Goal: Information Seeking & Learning: Learn about a topic

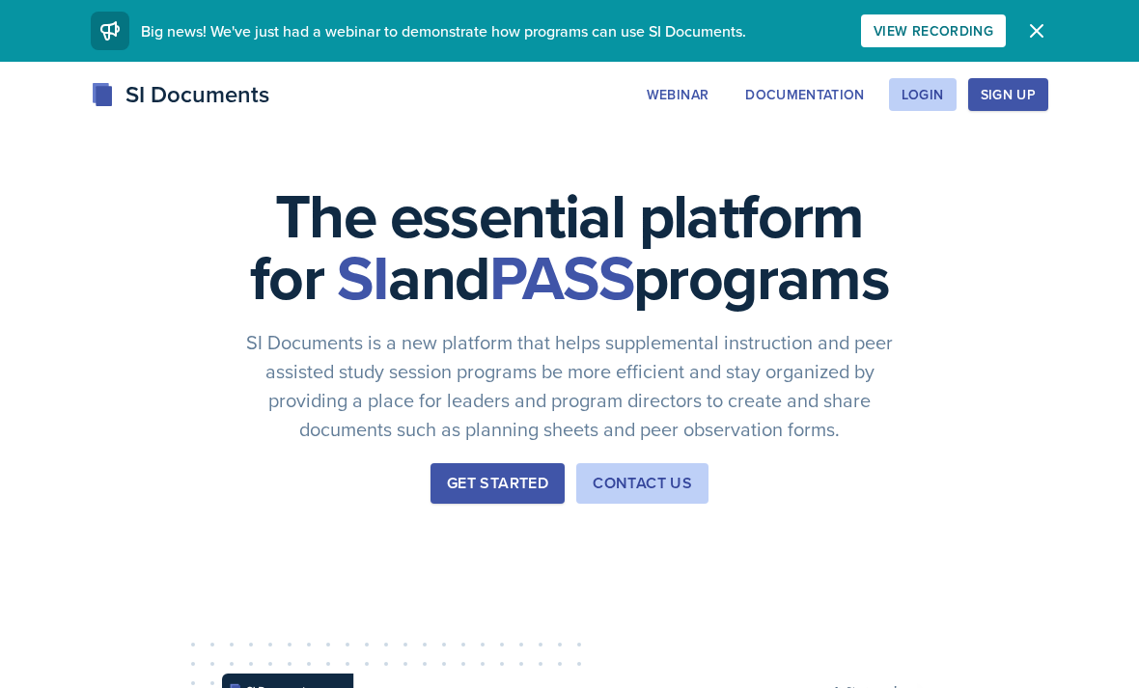
click at [923, 98] on div "Login" at bounding box center [922, 94] width 42 height 15
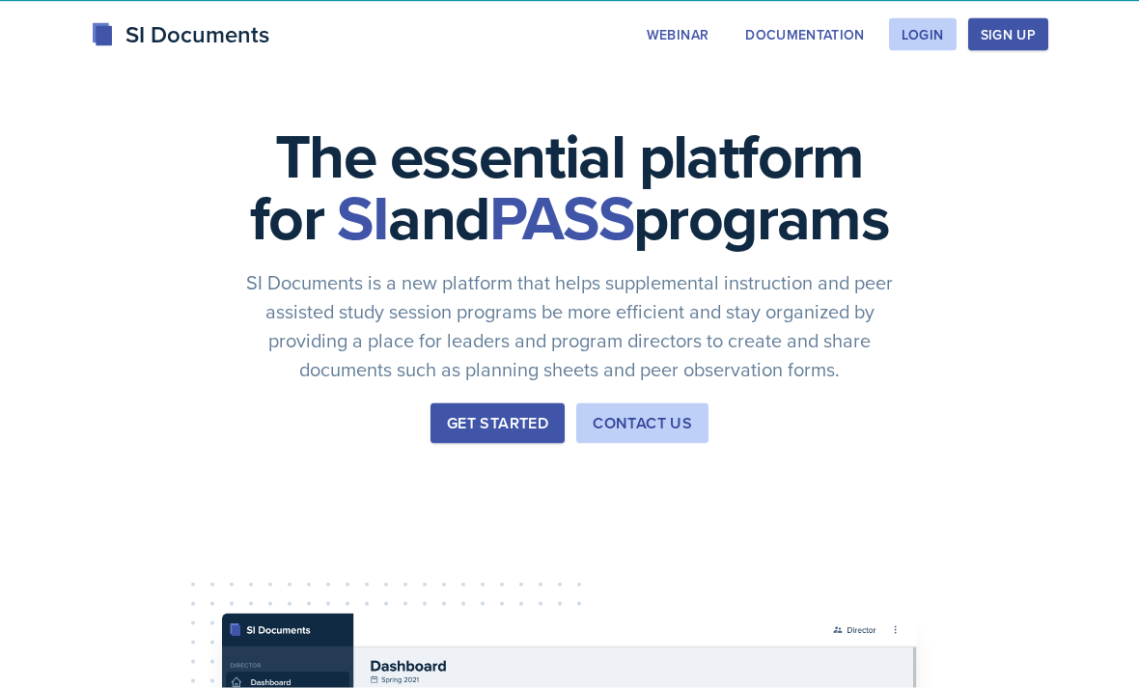
scroll to position [72, 0]
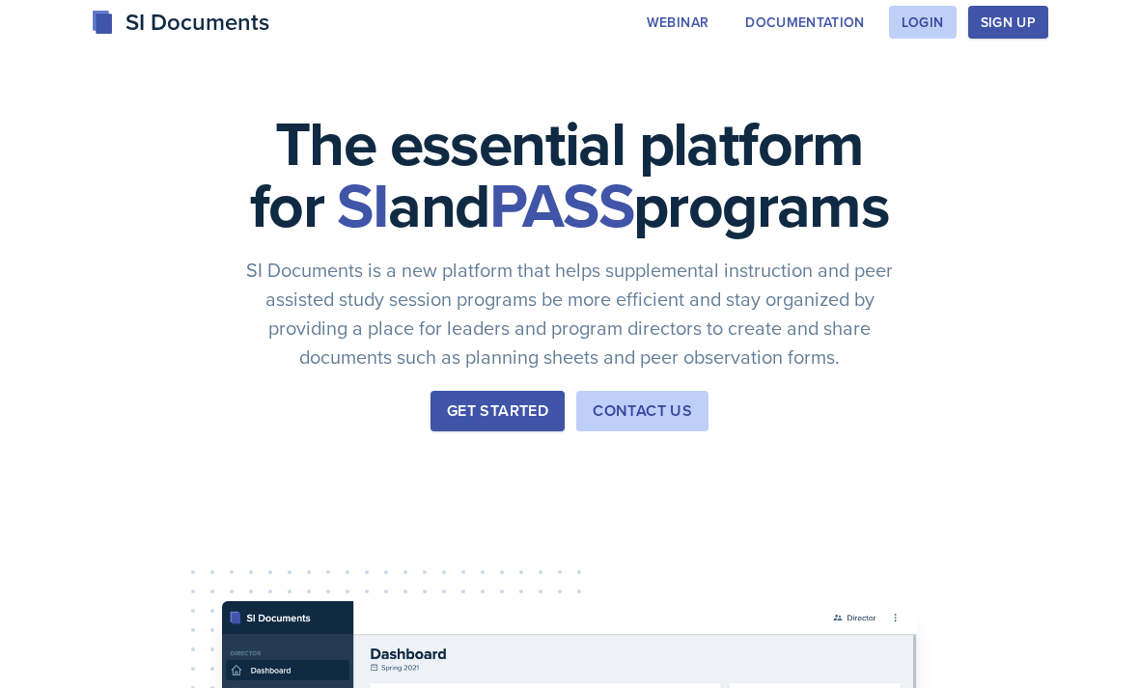
click at [537, 423] on div "Get Started" at bounding box center [497, 411] width 101 height 23
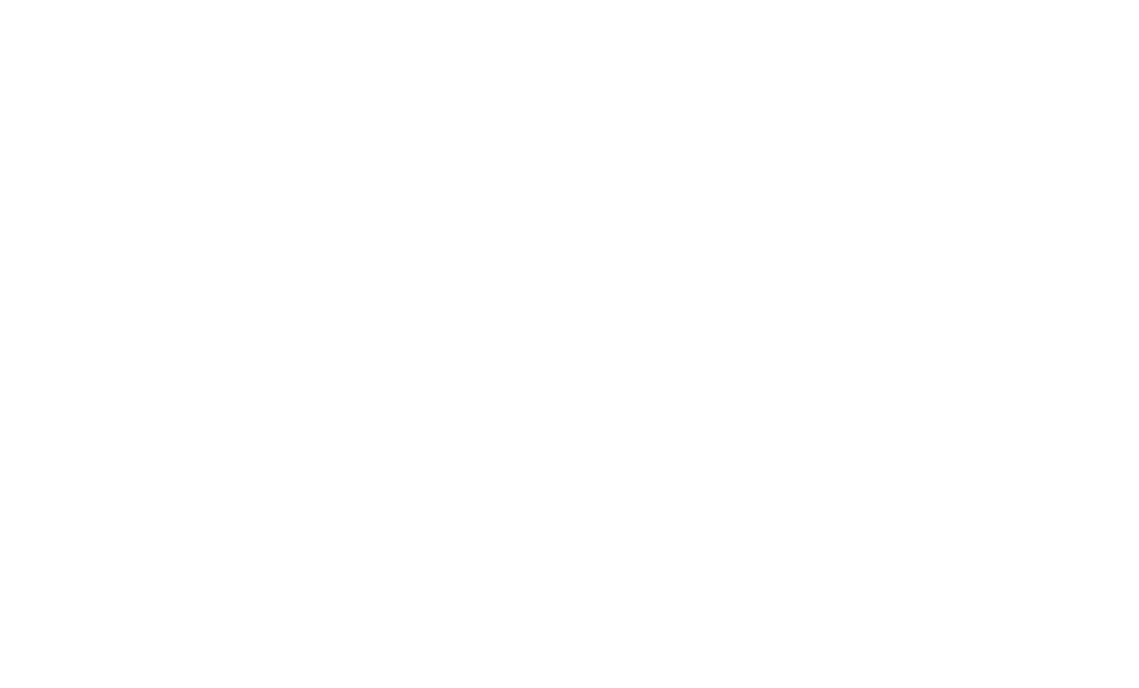
scroll to position [72, 0]
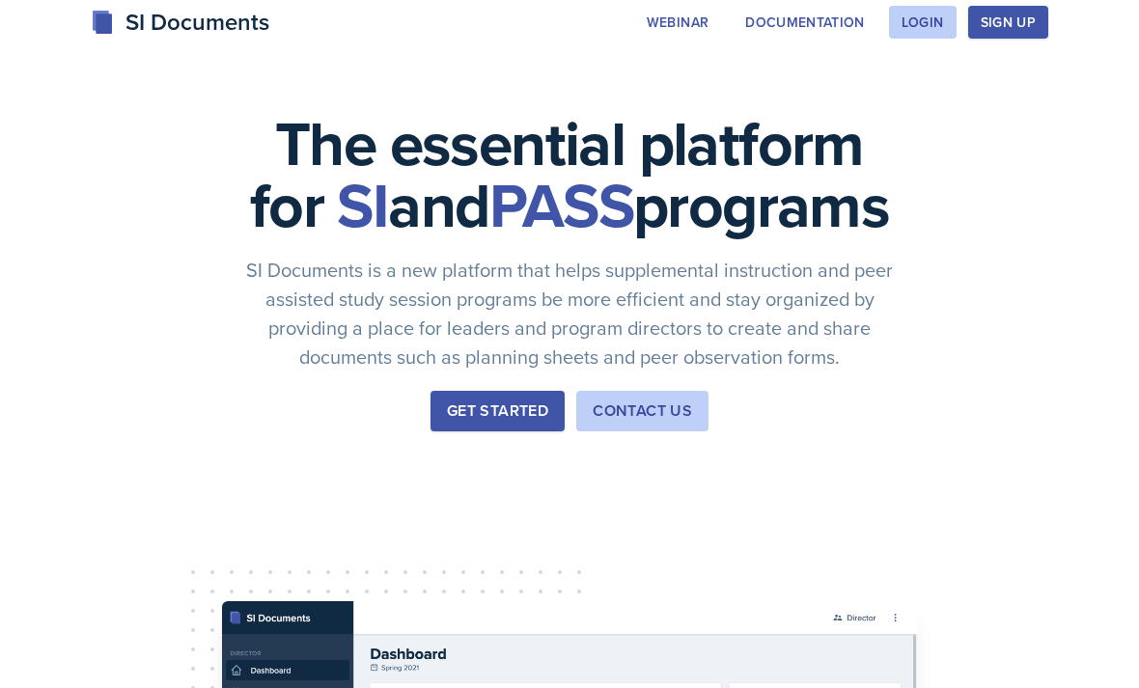
click at [1025, 24] on div "Sign Up" at bounding box center [1007, 21] width 55 height 15
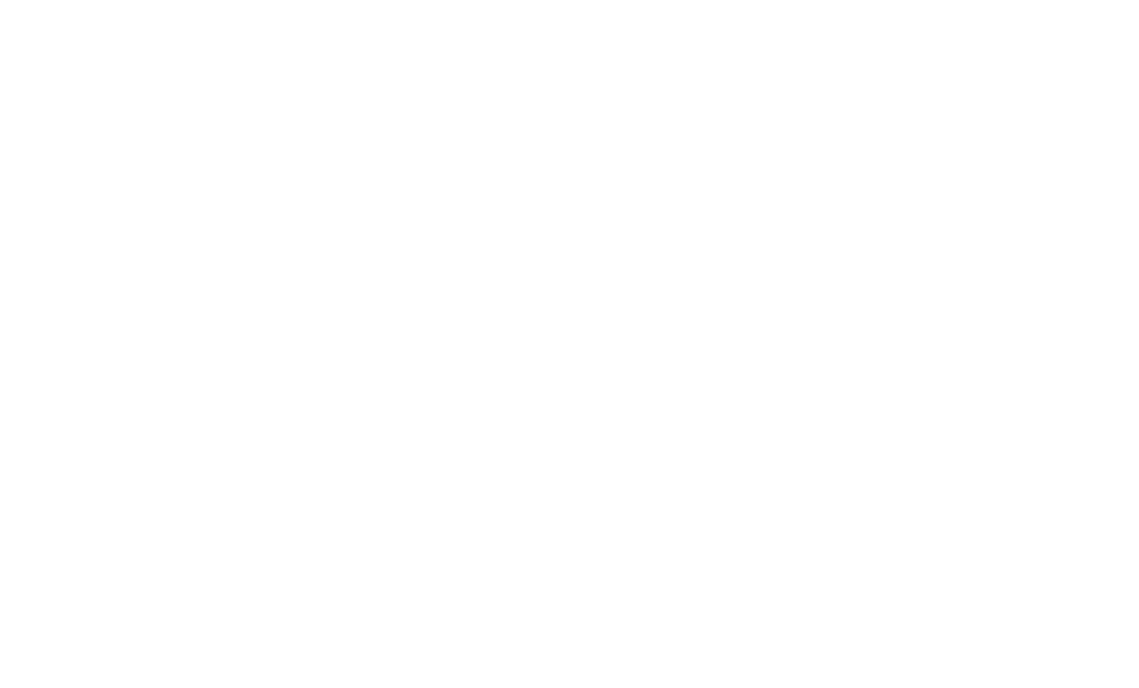
scroll to position [72, 0]
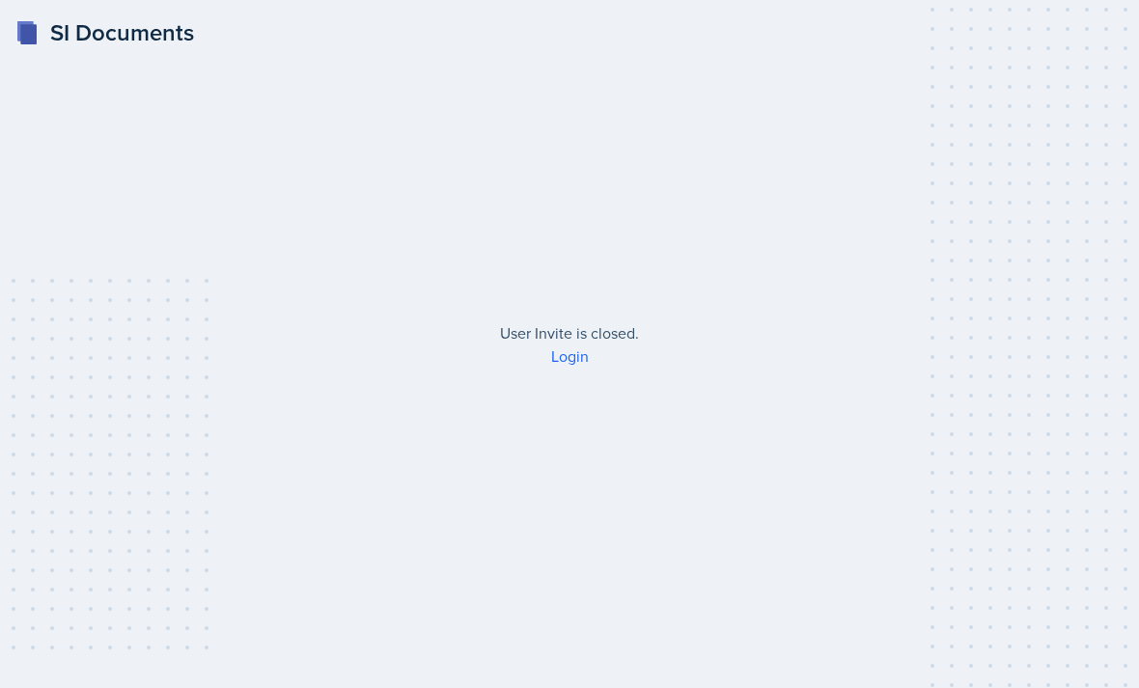
click at [573, 367] on link "Login" at bounding box center [570, 355] width 38 height 21
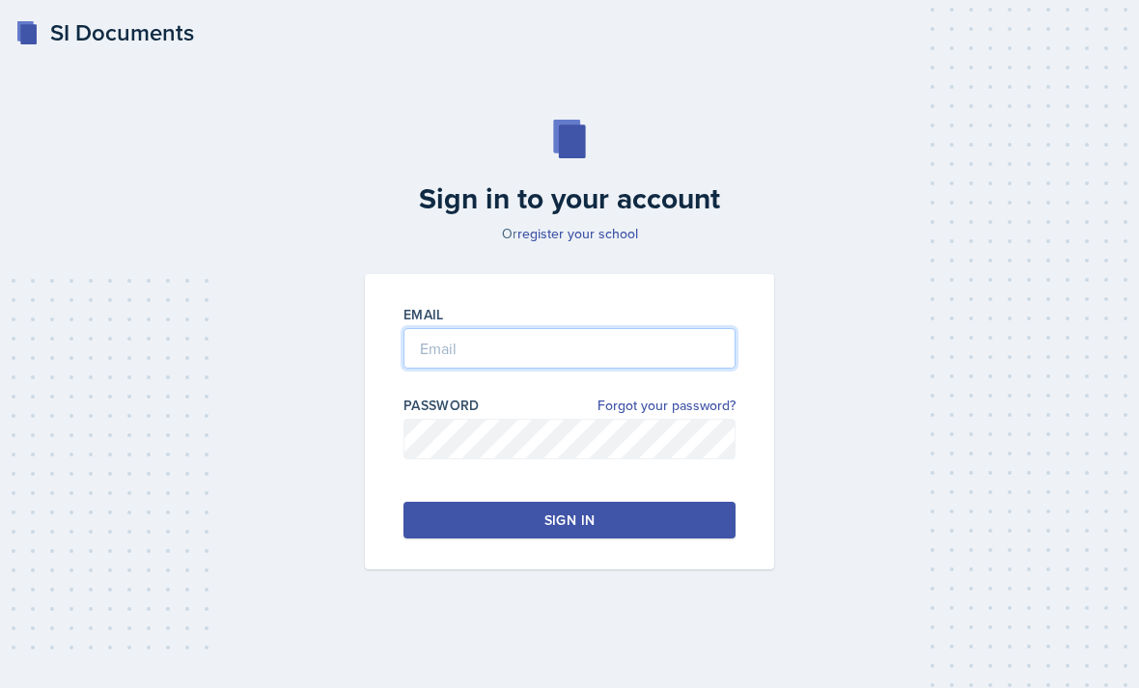
click at [677, 363] on input "email" at bounding box center [569, 348] width 332 height 41
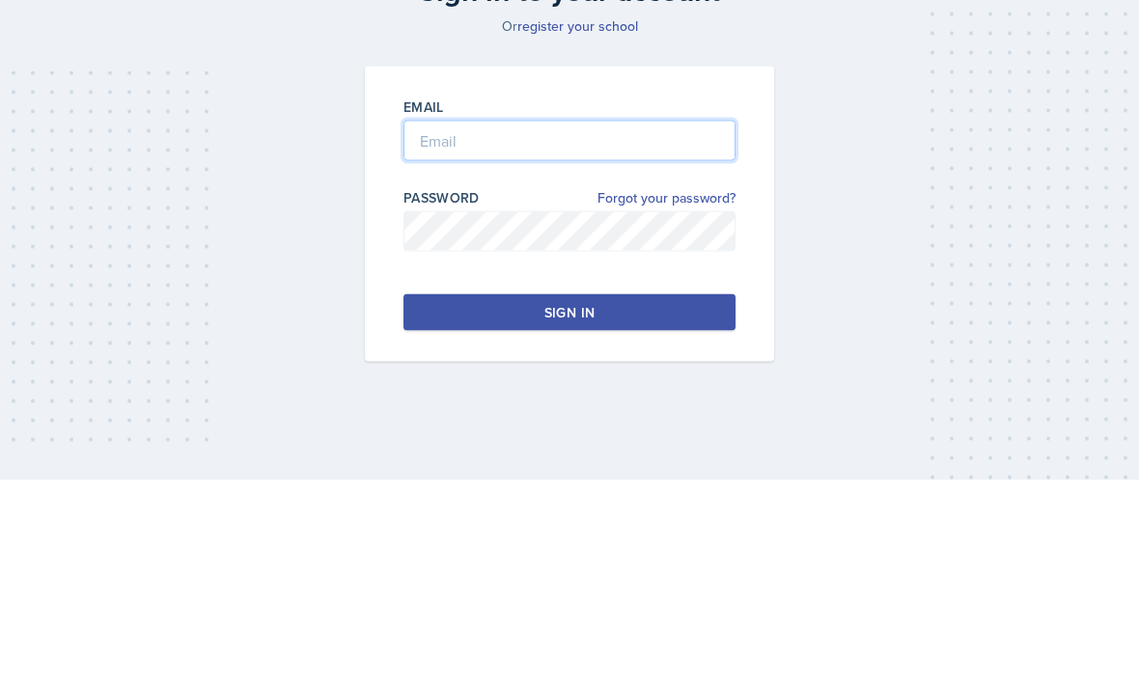
type input "ava.richardson200gmail.com"
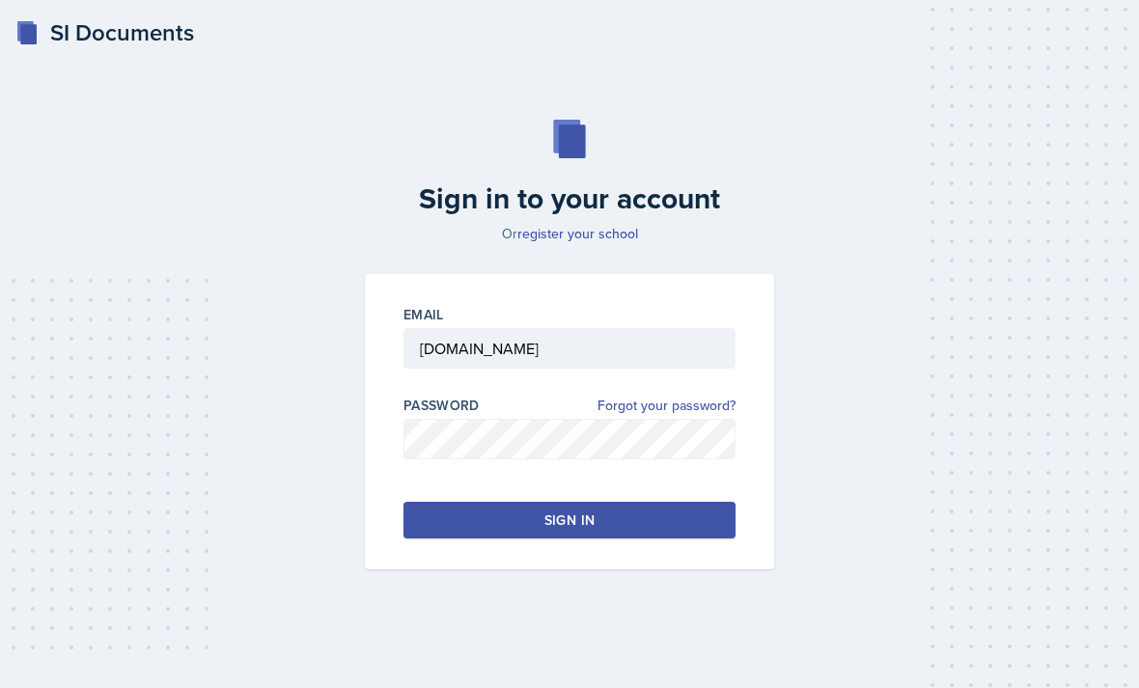
click at [676, 502] on button "Sign in" at bounding box center [569, 520] width 332 height 37
click at [672, 502] on button "Sign in" at bounding box center [569, 520] width 332 height 37
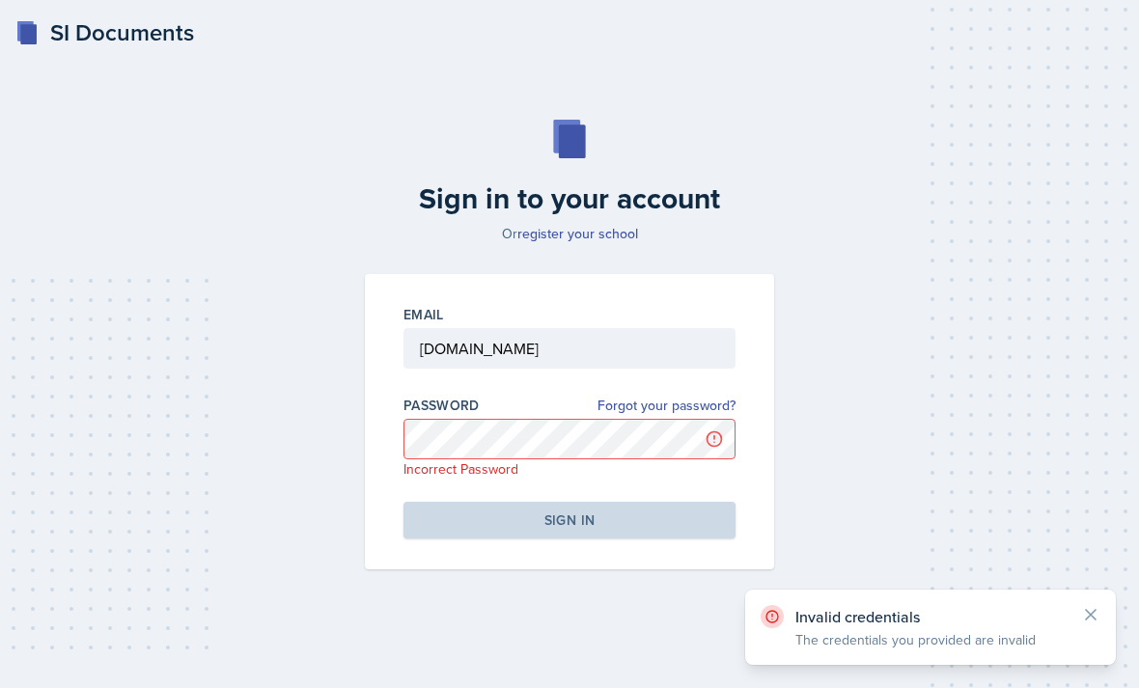
click at [620, 224] on link "register your school" at bounding box center [577, 233] width 121 height 19
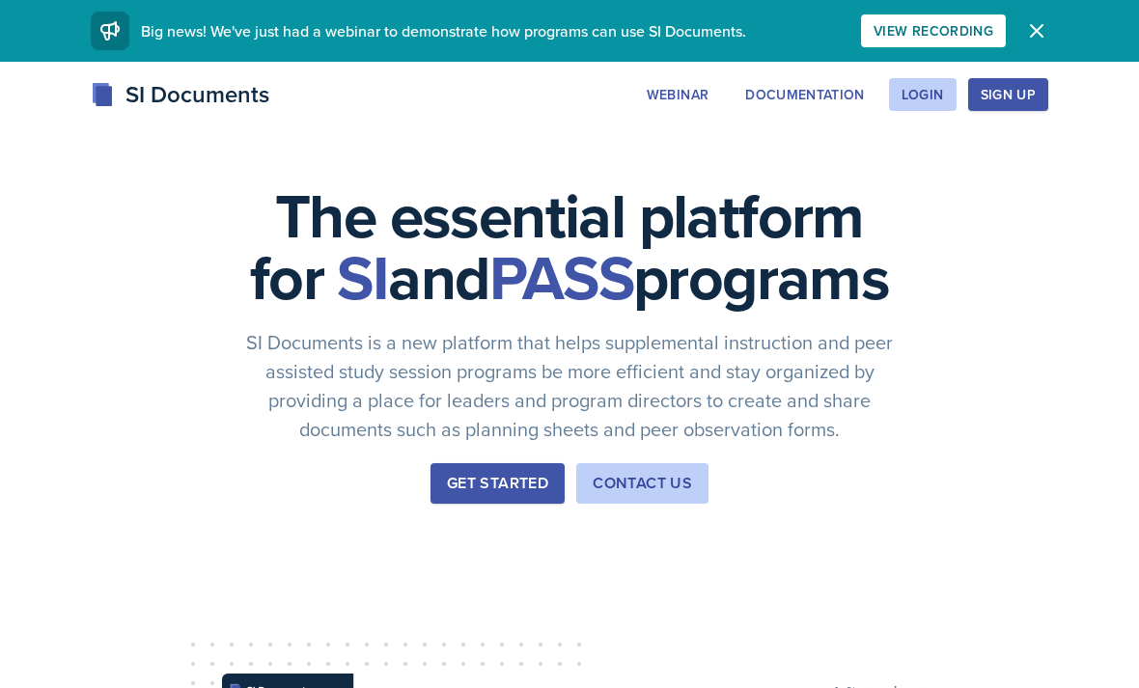
click at [826, 87] on div "Documentation" at bounding box center [805, 94] width 120 height 15
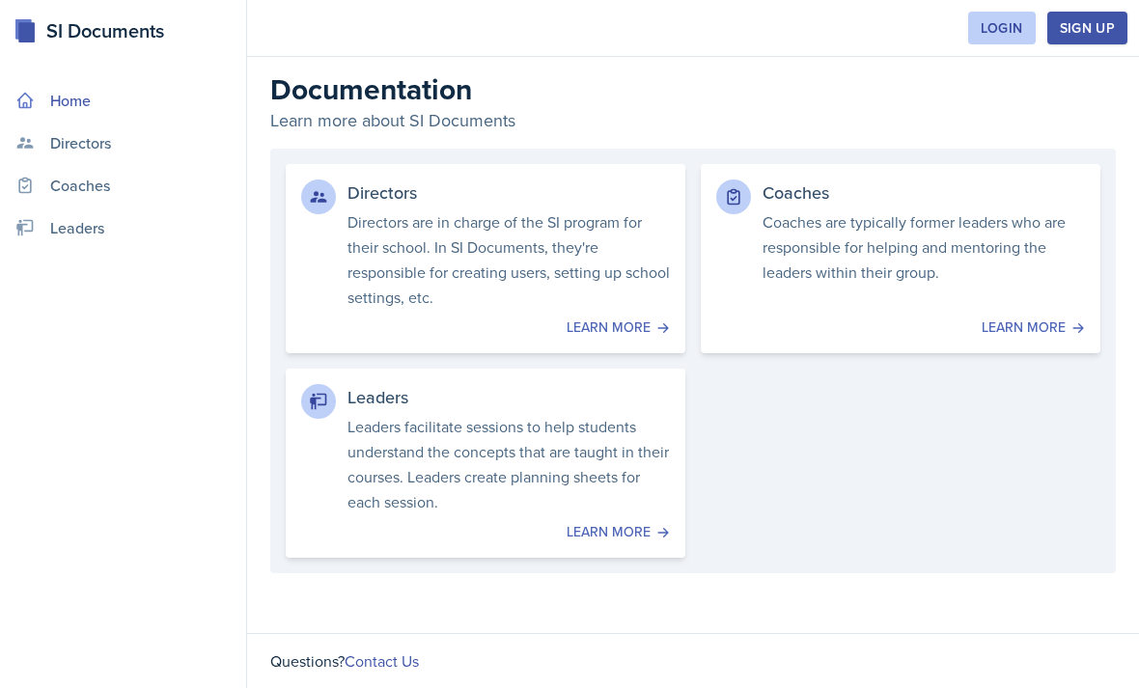
click at [642, 457] on p "Leaders facilitate sessions to help students understand the concepts that are t…" at bounding box center [508, 464] width 322 height 100
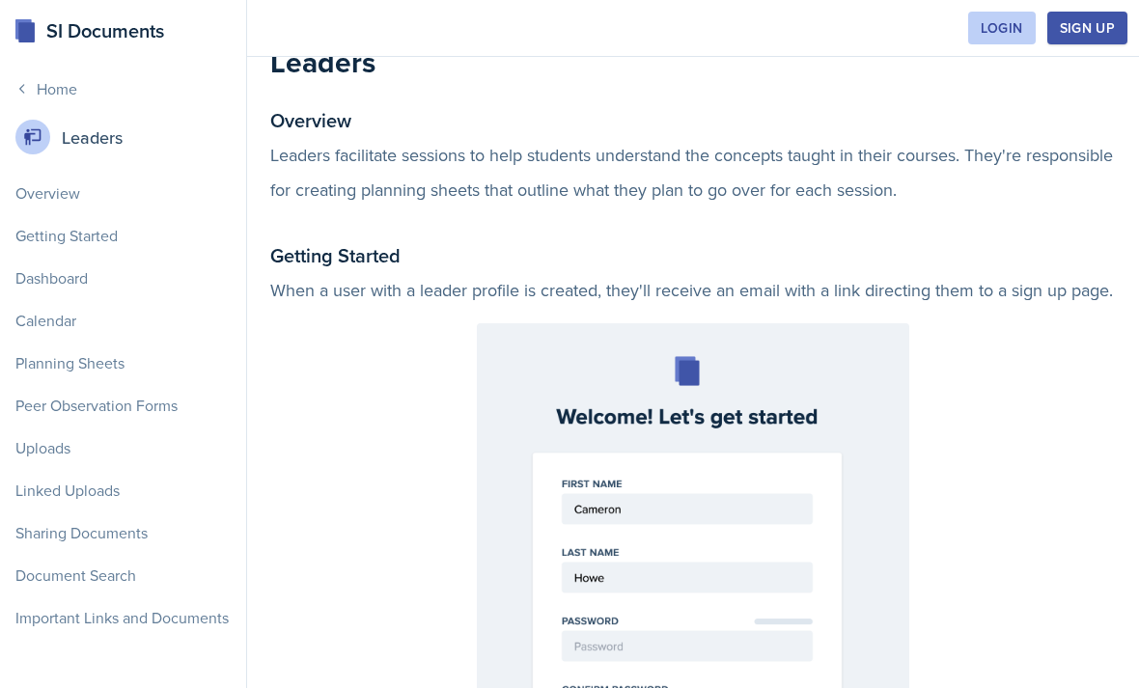
scroll to position [26, 0]
